Goal: Task Accomplishment & Management: Manage account settings

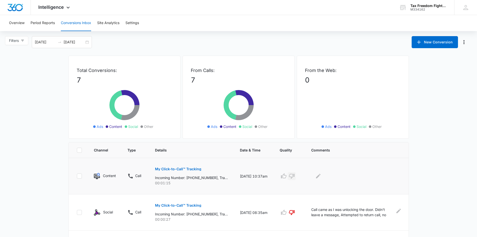
click at [238, 130] on icon "button" at bounding box center [292, 176] width 6 height 5
click at [238, 130] on icon "Edit Comments" at bounding box center [318, 176] width 5 height 5
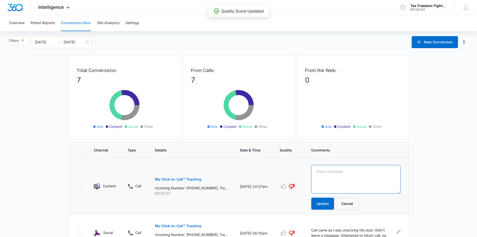
click at [238, 130] on textarea at bounding box center [355, 179] width 89 height 29
drag, startPoint x: 389, startPoint y: 171, endPoint x: 282, endPoint y: 171, distance: 106.2
click at [238, 130] on tr "Content Call My Click-to-Call™ Tracking Incoming Number: [PHONE_NUMBER], Tracki…" at bounding box center [239, 186] width 340 height 57
type textarea "Call was from current client, trying to get a hold of [PERSON_NAME]."
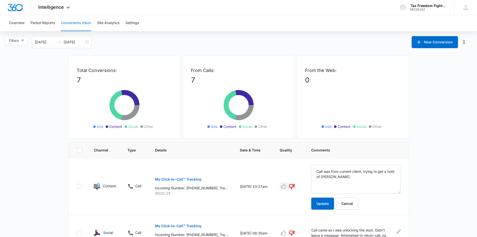
click at [238, 130] on icon "button" at bounding box center [284, 186] width 6 height 6
click at [238, 130] on button "Update" at bounding box center [322, 203] width 23 height 12
